Goal: Find specific page/section: Find specific page/section

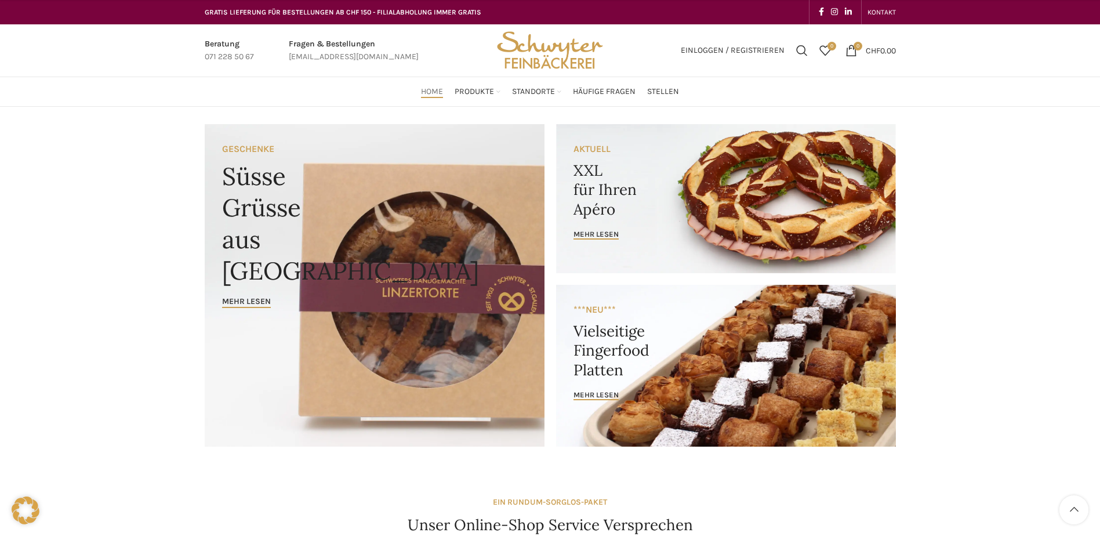
scroll to position [754, 0]
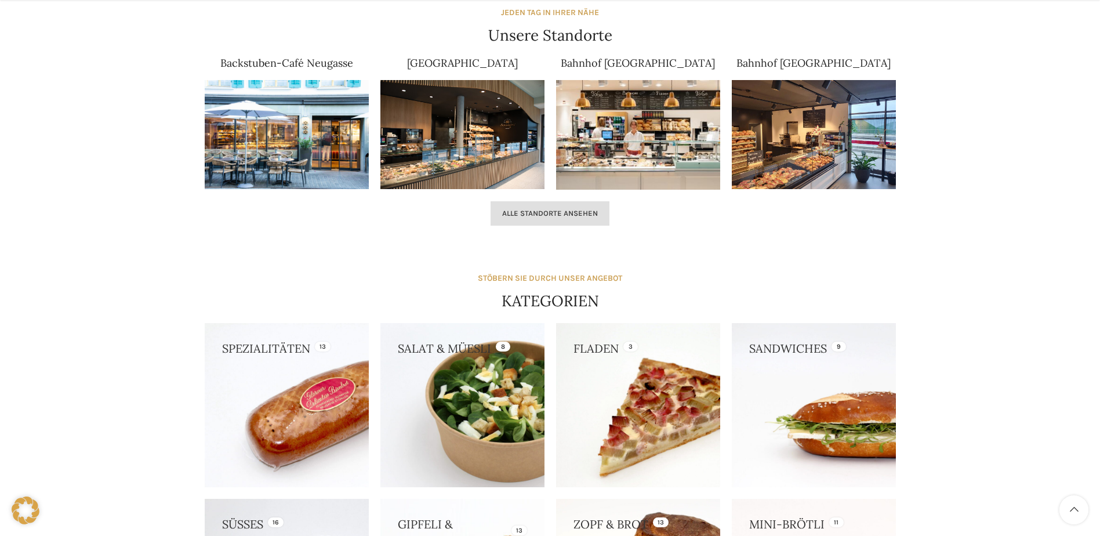
click at [541, 204] on link "Alle Standorte ansehen" at bounding box center [550, 213] width 119 height 24
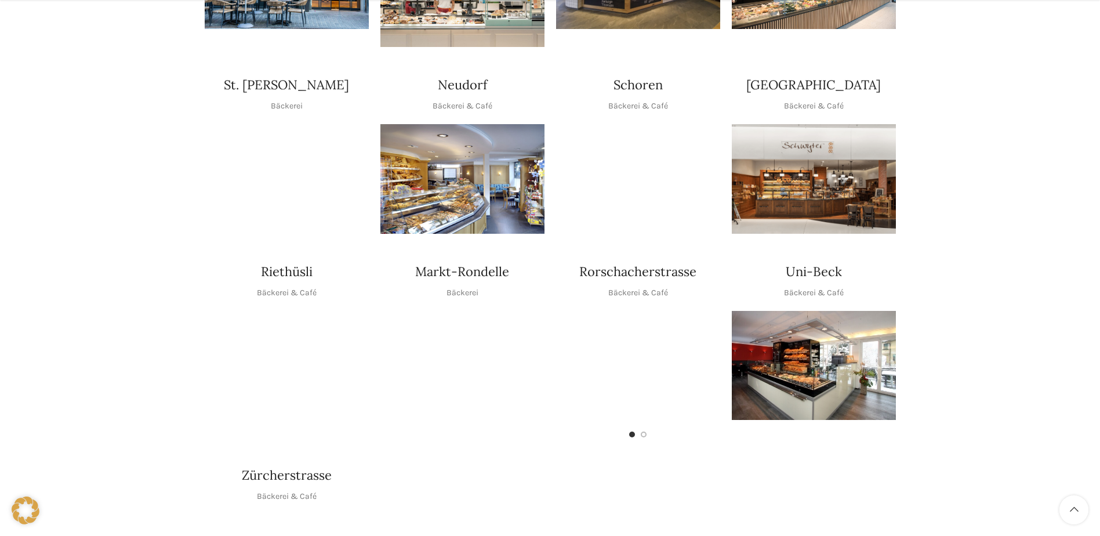
scroll to position [464, 0]
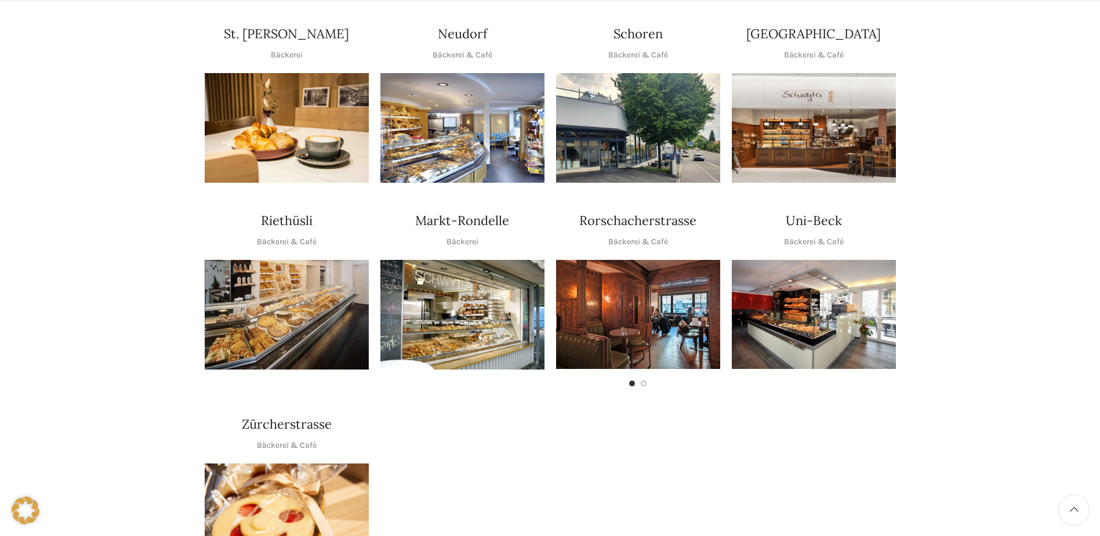
click at [409, 103] on img "1 / 1" at bounding box center [462, 128] width 164 height 110
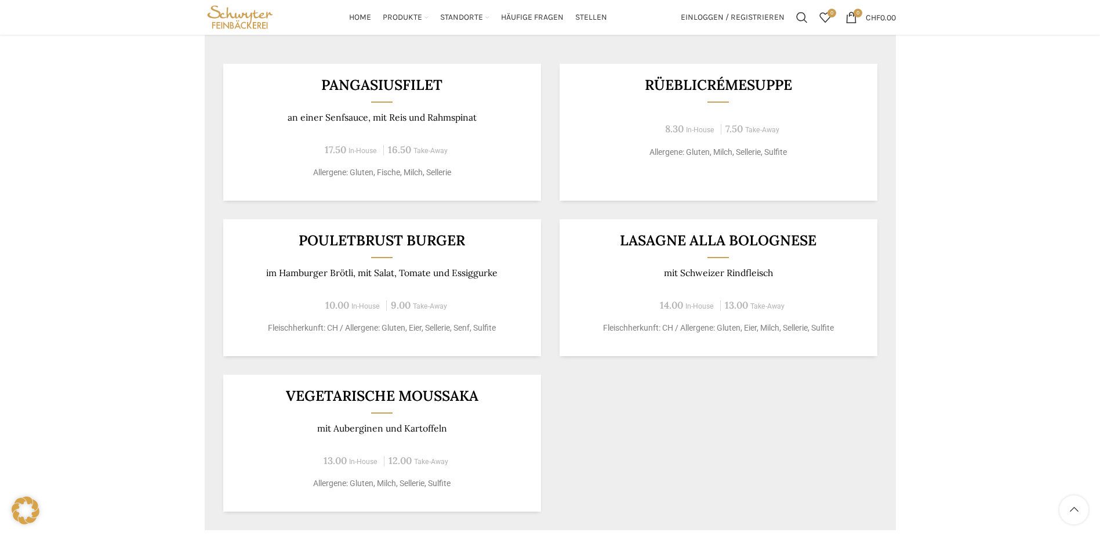
scroll to position [638, 0]
